Goal: Task Accomplishment & Management: Use online tool/utility

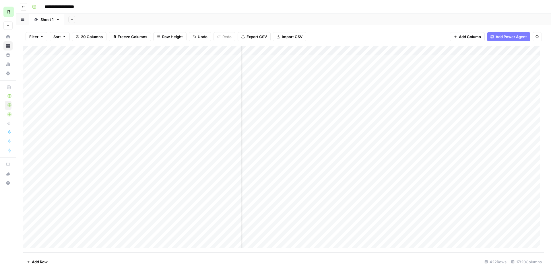
scroll to position [0, 273]
click at [381, 50] on div "Add Column" at bounding box center [283, 149] width 521 height 207
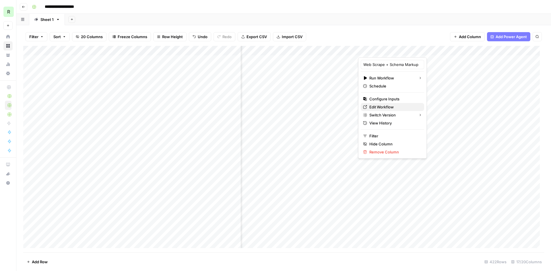
click at [379, 105] on span "Edit Workflow" at bounding box center [394, 107] width 50 height 6
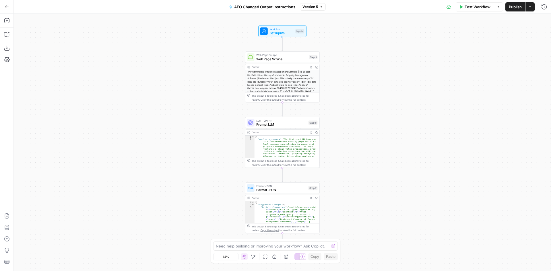
click at [10, 7] on button "Go Back" at bounding box center [7, 7] width 10 height 10
click at [313, 197] on button "Expand Output" at bounding box center [311, 198] width 6 height 6
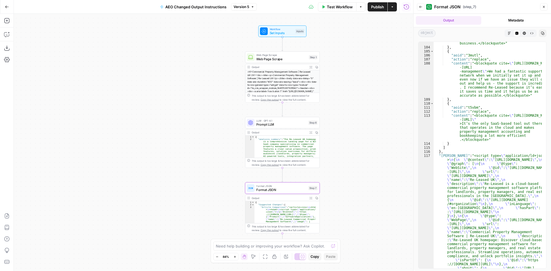
scroll to position [4570, 0]
click at [311, 132] on icon "button" at bounding box center [311, 132] width 2 height 2
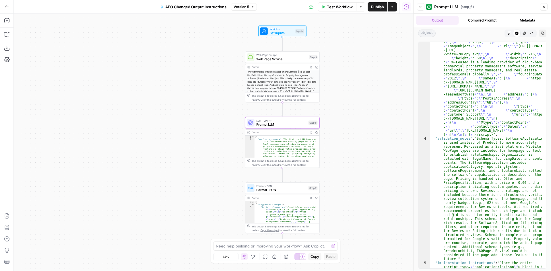
scroll to position [497, 0]
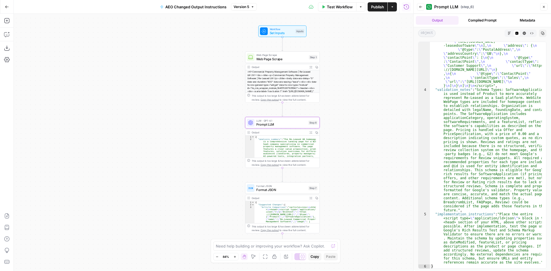
click at [266, 125] on span "Prompt LLM" at bounding box center [281, 124] width 50 height 5
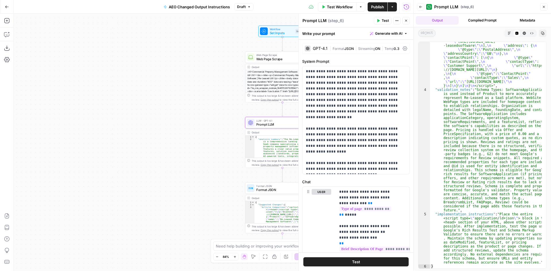
click at [322, 48] on div "GPT-4.1" at bounding box center [320, 48] width 15 height 4
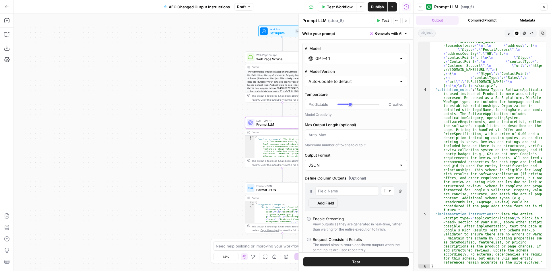
click at [325, 59] on input "GPT-4.1" at bounding box center [355, 59] width 81 height 6
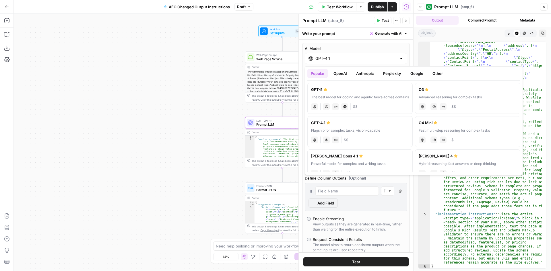
click at [344, 92] on div "GPT-5" at bounding box center [360, 90] width 98 height 6
type input "GPT-5"
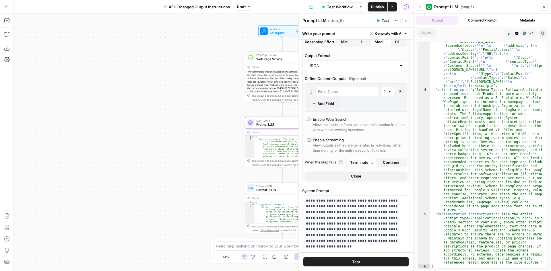
scroll to position [86, 0]
click at [408, 22] on icon "button" at bounding box center [405, 20] width 3 height 3
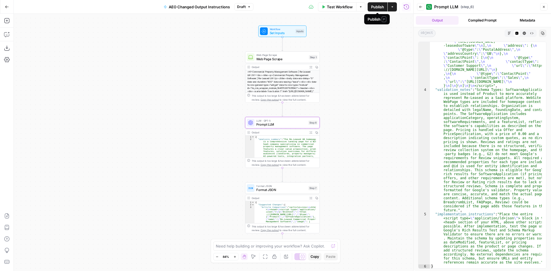
click at [380, 8] on span "Publish" at bounding box center [377, 7] width 13 height 6
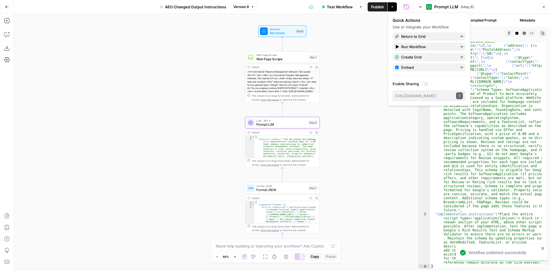
click at [7, 5] on icon "button" at bounding box center [7, 7] width 4 height 4
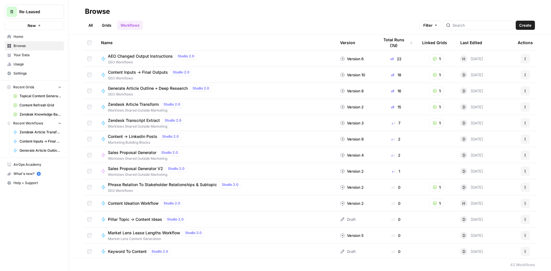
click at [32, 46] on span "Browse" at bounding box center [37, 45] width 48 height 5
click at [108, 27] on link "Grids" at bounding box center [106, 25] width 16 height 9
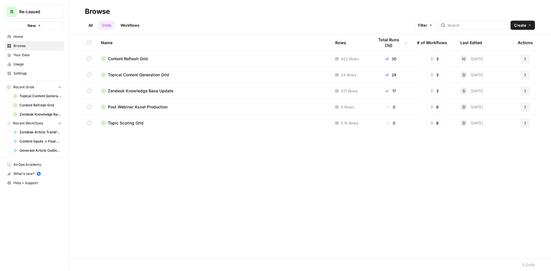
click at [129, 57] on span "Content Refresh Grid" at bounding box center [128, 59] width 40 height 6
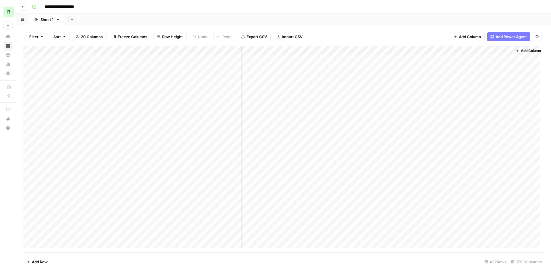
scroll to position [0, 433]
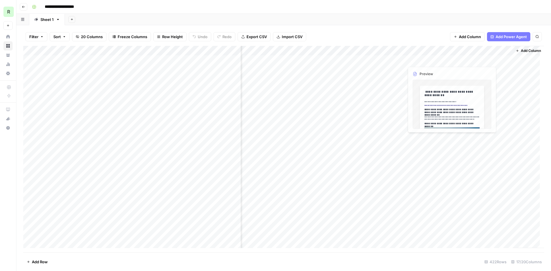
click at [424, 49] on div "Add Column" at bounding box center [283, 149] width 521 height 207
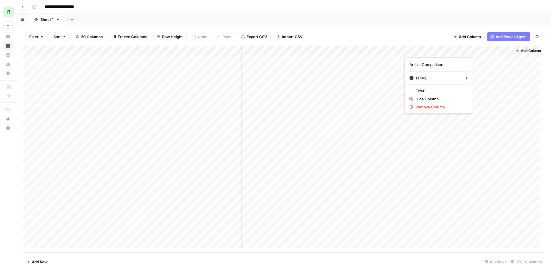
click at [417, 34] on div "Filter Sort 20 Columns Freeze Columns Row Height Undo Redo Export CSV Import CS…" at bounding box center [283, 37] width 521 height 18
click at [177, 166] on div "Add Column" at bounding box center [283, 149] width 521 height 207
click at [223, 168] on div "Add Column" at bounding box center [283, 149] width 521 height 207
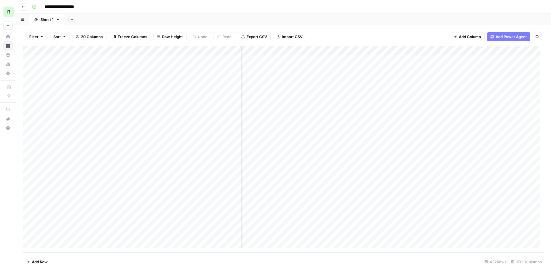
click at [139, 167] on div "Add Column" at bounding box center [283, 149] width 521 height 207
click at [144, 167] on div "Add Column" at bounding box center [283, 149] width 521 height 207
click at [162, 167] on body "**********" at bounding box center [275, 135] width 551 height 271
click at [162, 167] on div "**********" at bounding box center [135, 169] width 146 height 10
